Goal: Find specific page/section: Find specific page/section

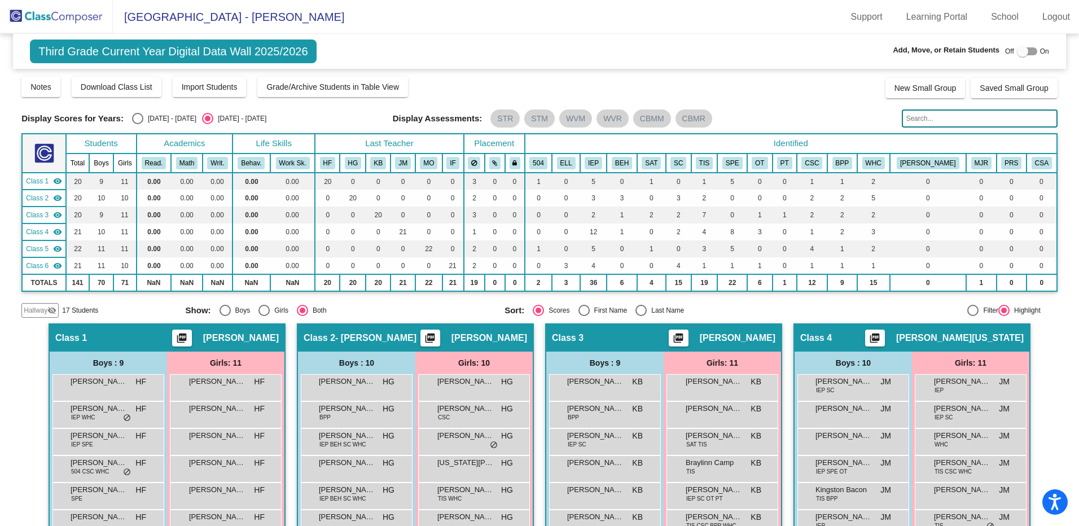
click at [54, 10] on img at bounding box center [56, 16] width 113 height 33
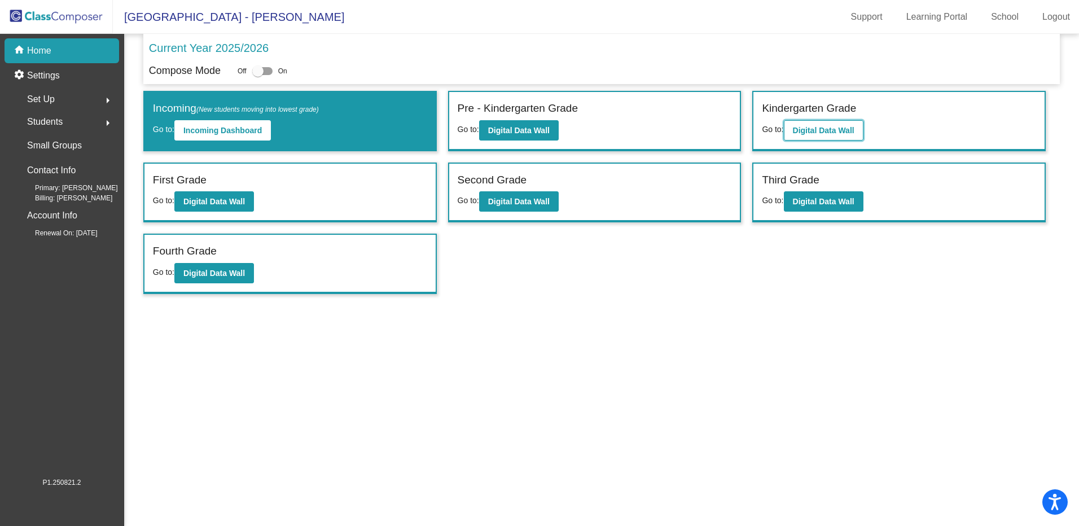
click at [811, 130] on b "Digital Data Wall" at bounding box center [823, 130] width 61 height 9
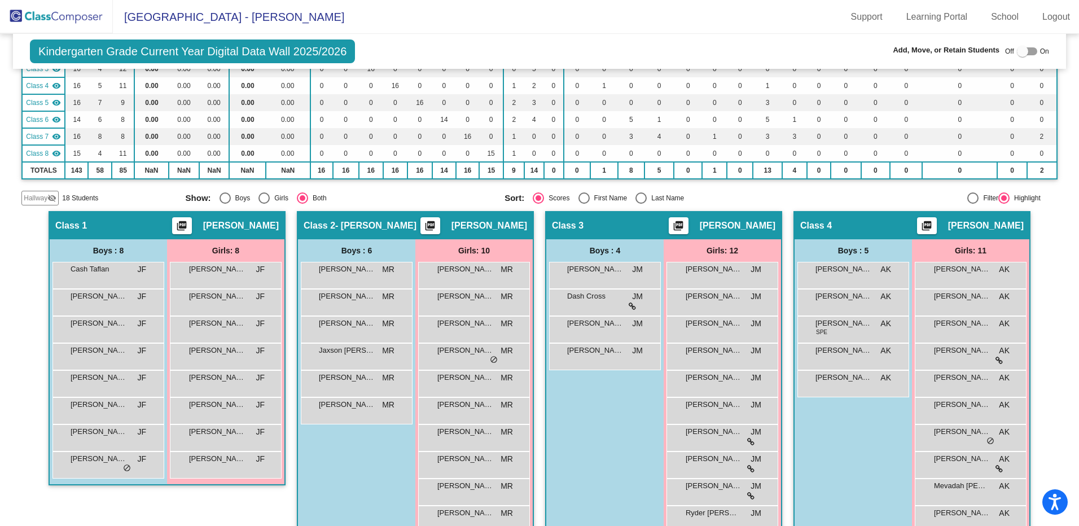
scroll to position [84, 0]
